Goal: Find specific page/section: Find specific page/section

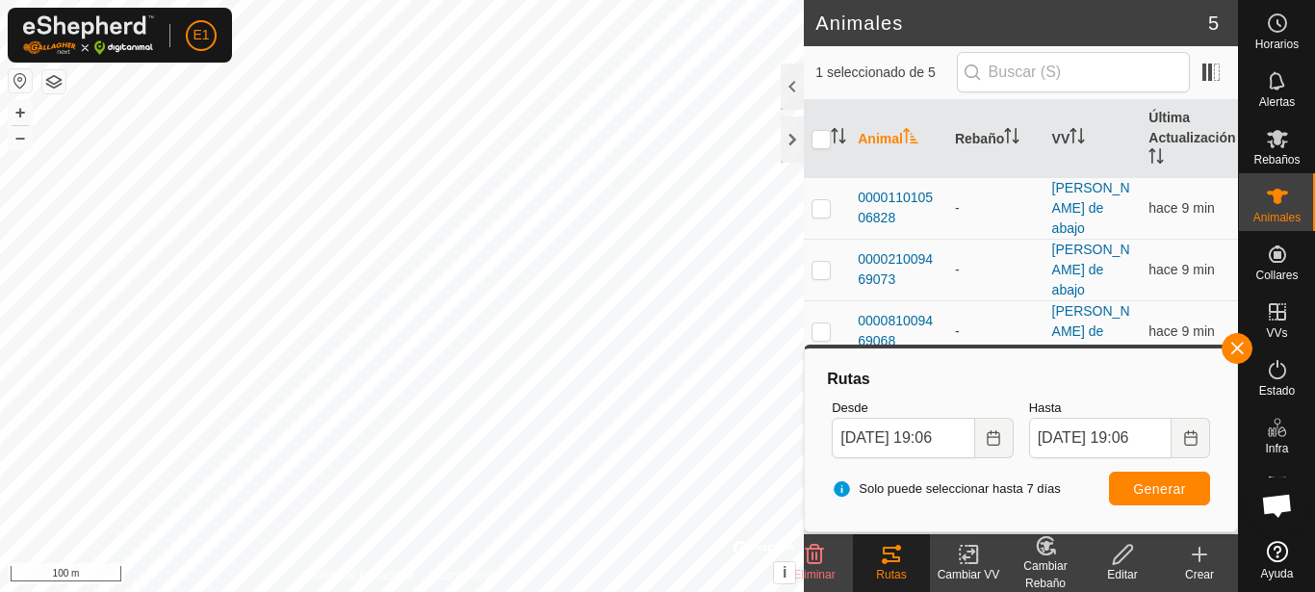
click at [949, 583] on div "Cambiar VV" at bounding box center [968, 563] width 77 height 58
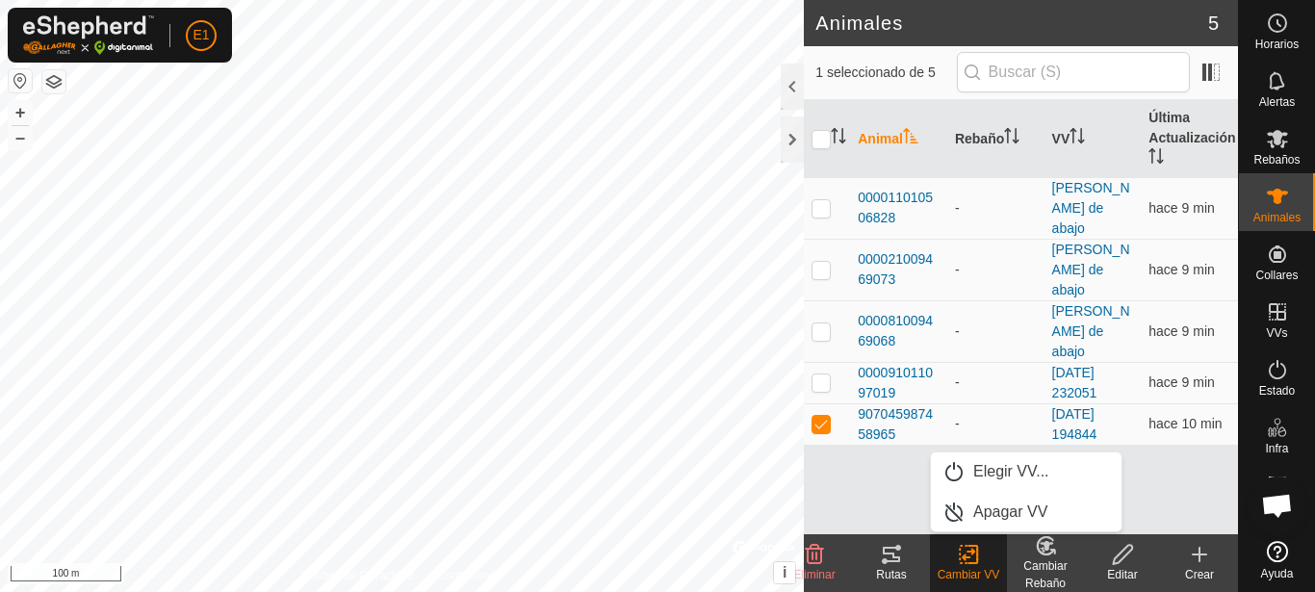
click at [887, 563] on icon at bounding box center [891, 554] width 23 height 23
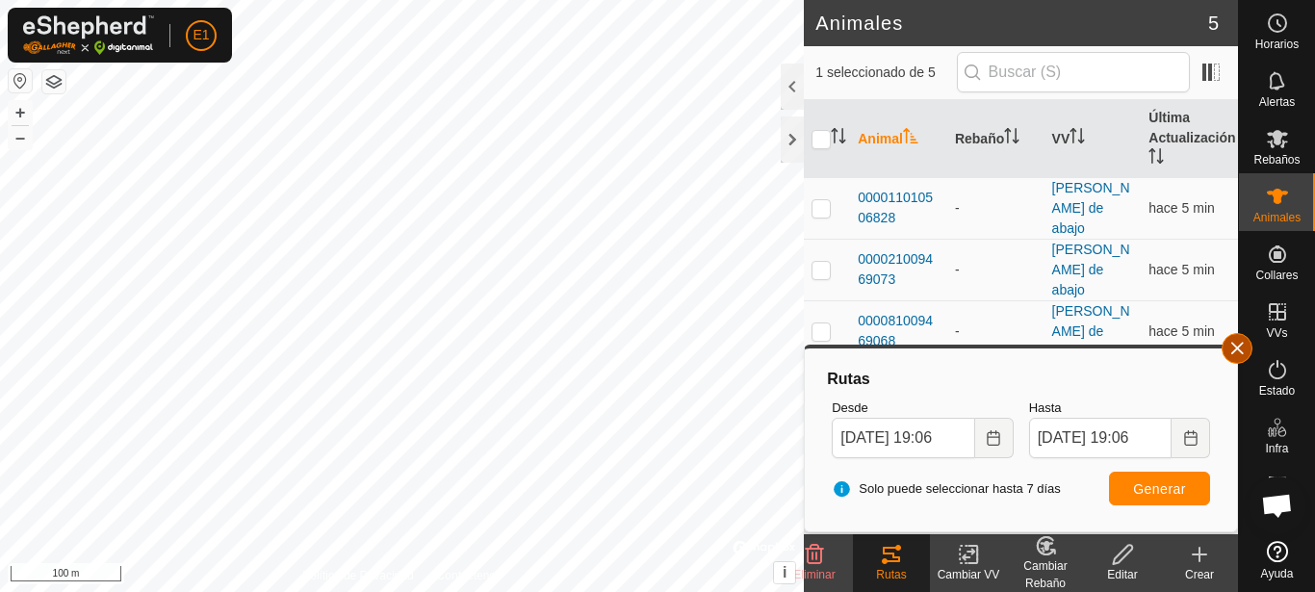
click at [1244, 347] on button "button" at bounding box center [1236, 348] width 31 height 31
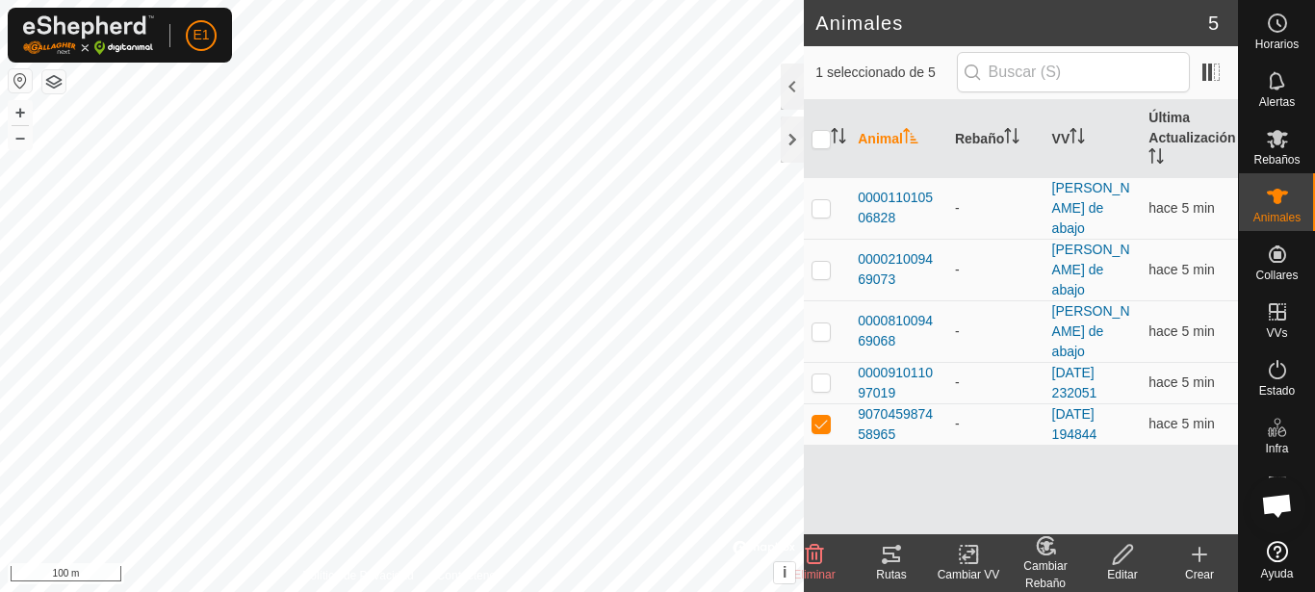
click at [1074, 34] on div "Animales 5 1 seleccionado de 5 Animal Rebaño VV Última Actualización 0000110105…" at bounding box center [619, 296] width 1238 height 592
click at [993, 170] on div "Animales 5 1 seleccionado de 5 Animal Rebaño VV Última Actualización 0000110105…" at bounding box center [619, 296] width 1238 height 592
click at [926, 199] on div "Animales 5 1 seleccionado de 5 Animal Rebaño VV Última Actualización 0000110105…" at bounding box center [619, 296] width 1238 height 592
click at [18, 139] on button "–" at bounding box center [20, 137] width 23 height 23
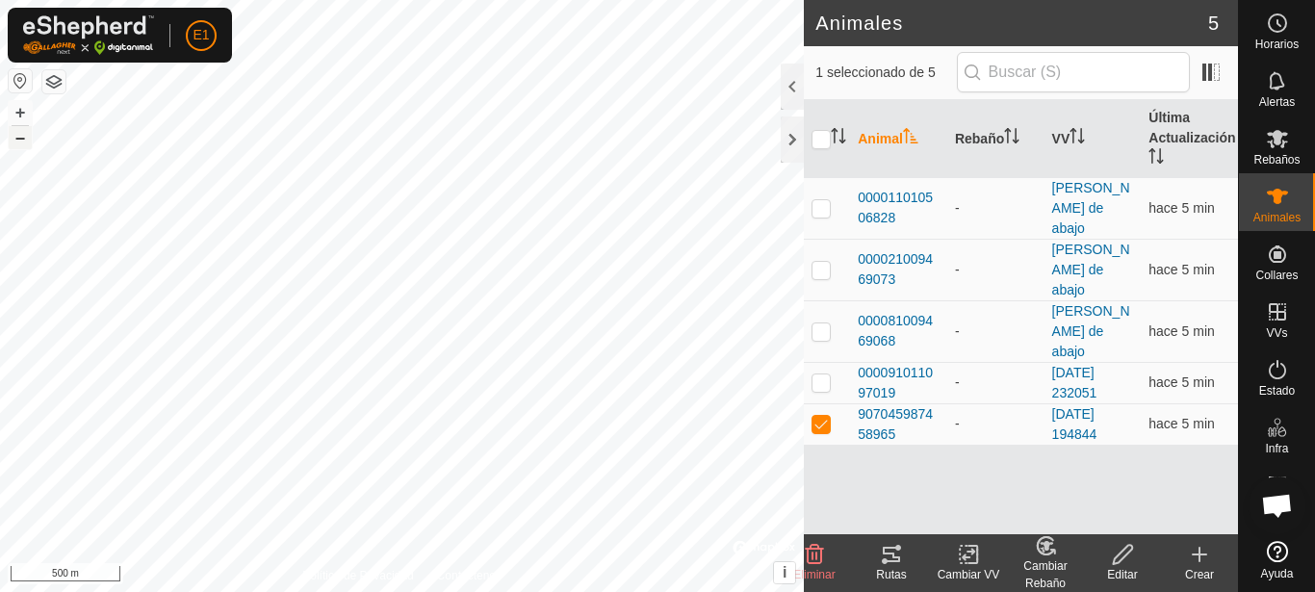
click at [18, 139] on button "–" at bounding box center [20, 137] width 23 height 23
checkbox input "true"
checkbox input "false"
click at [18, 111] on button "+" at bounding box center [20, 112] width 23 height 23
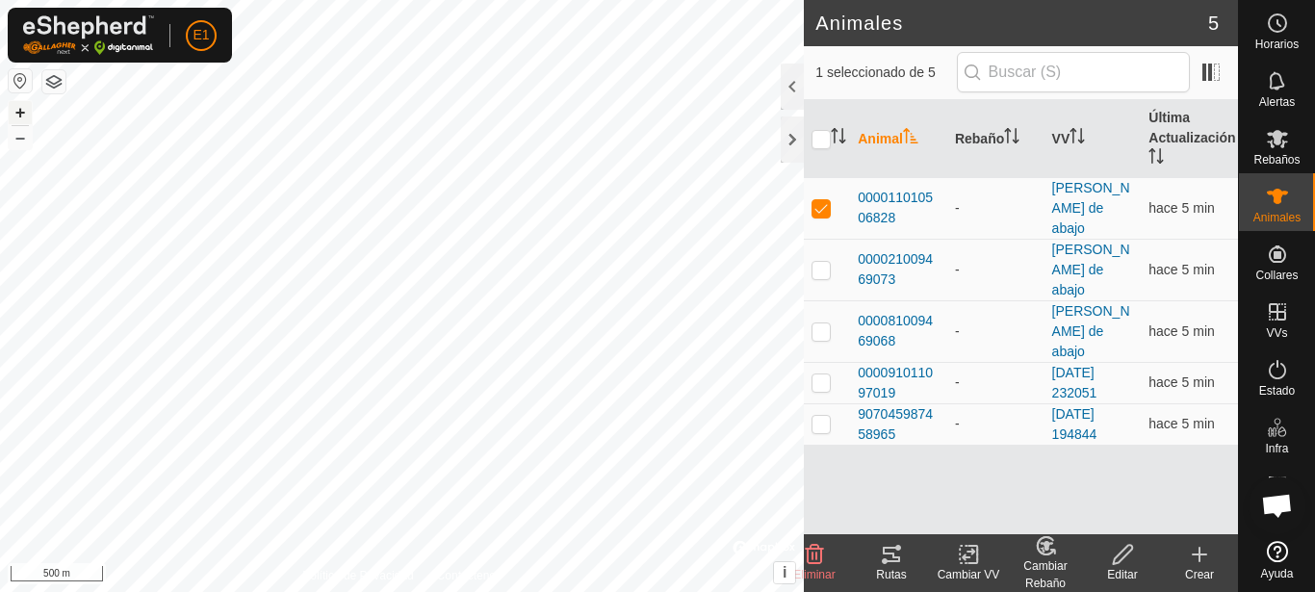
click at [18, 111] on button "+" at bounding box center [20, 112] width 23 height 23
click at [26, 114] on button "+" at bounding box center [20, 112] width 23 height 23
